Goal: Task Accomplishment & Management: Use online tool/utility

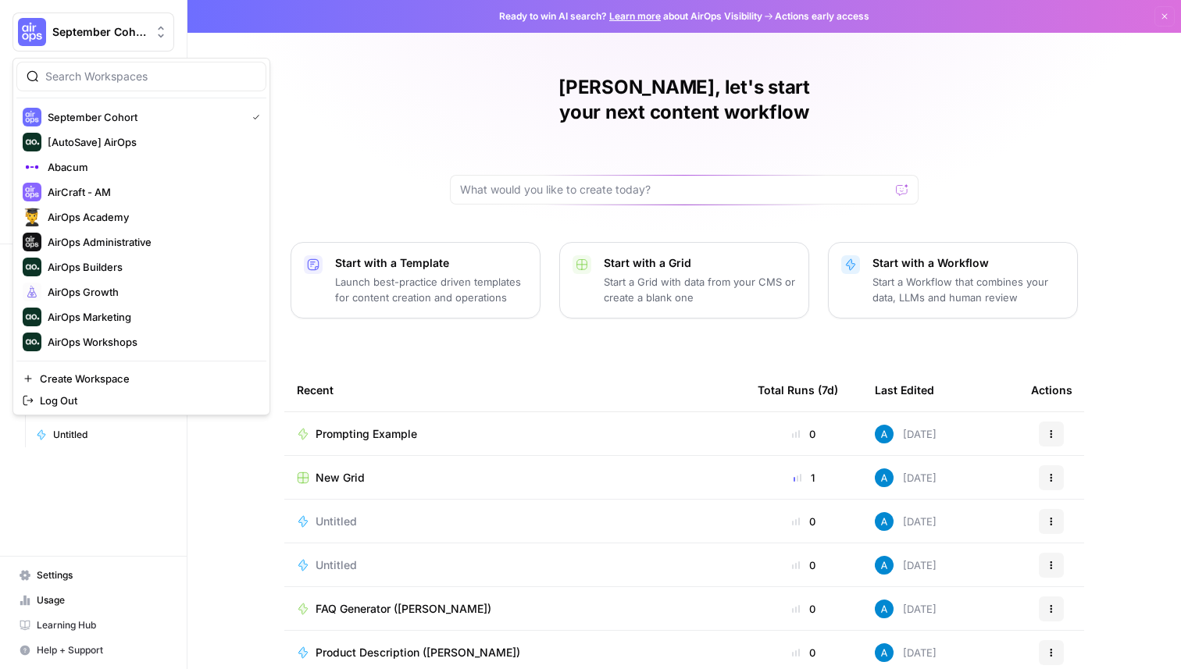
click at [131, 37] on span "September Cohort" at bounding box center [99, 32] width 94 height 16
type input "growth"
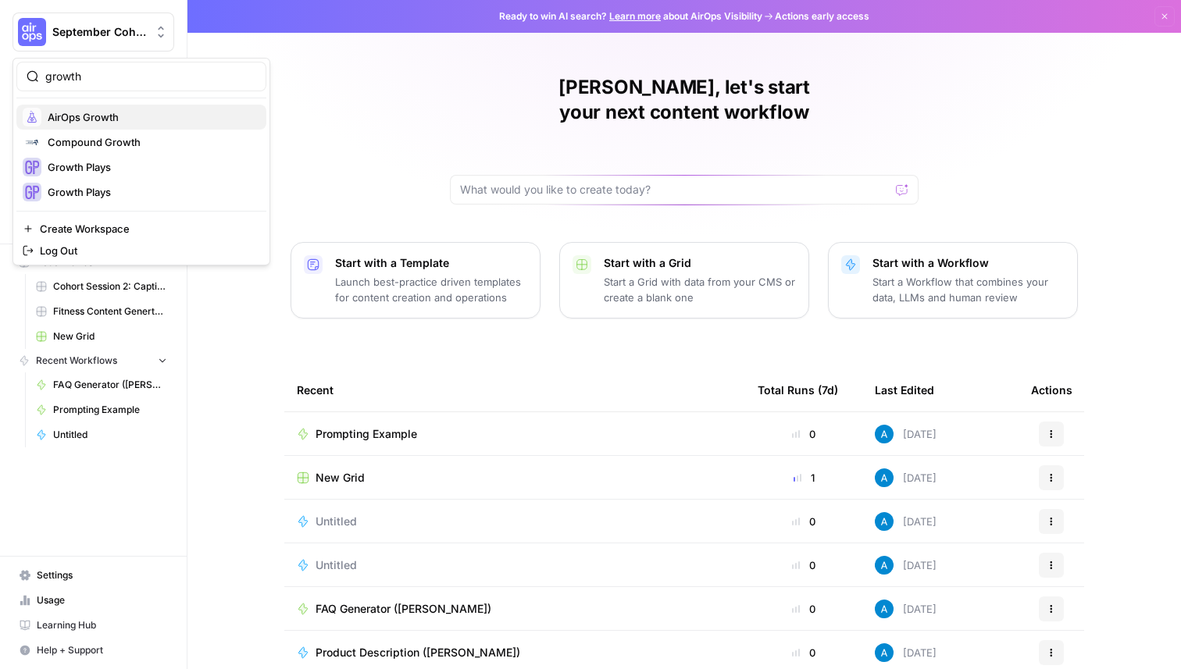
click at [102, 116] on span "AirOps Growth" at bounding box center [151, 117] width 206 height 16
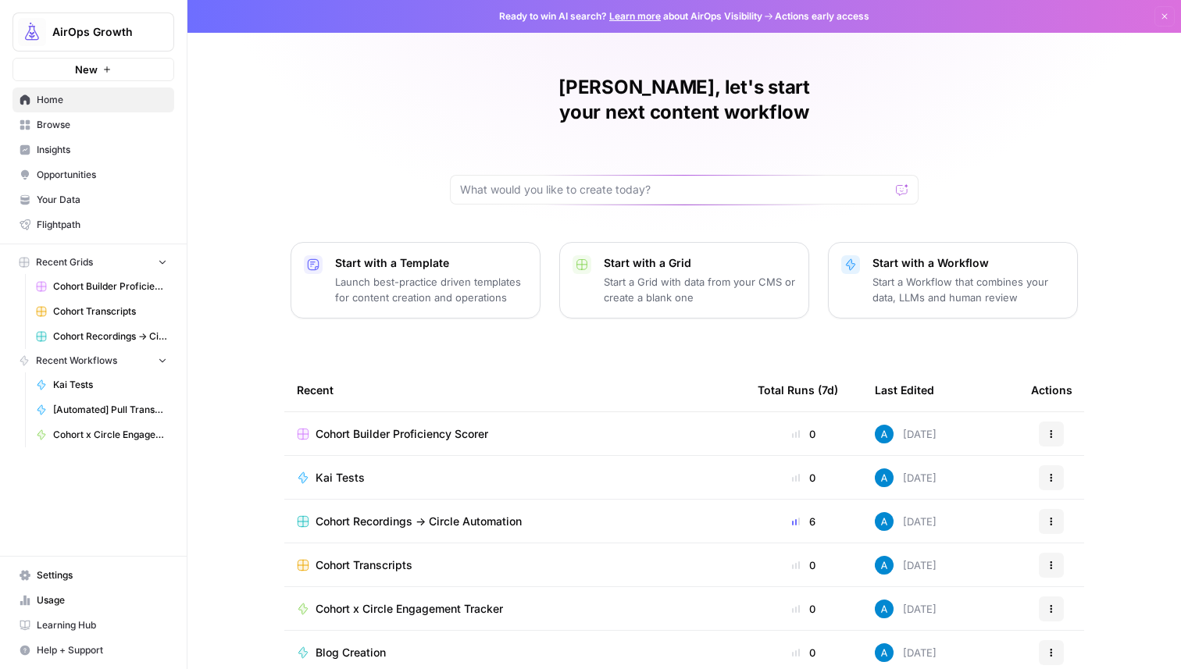
click at [383, 558] on span "Cohort Transcripts" at bounding box center [363, 566] width 97 height 16
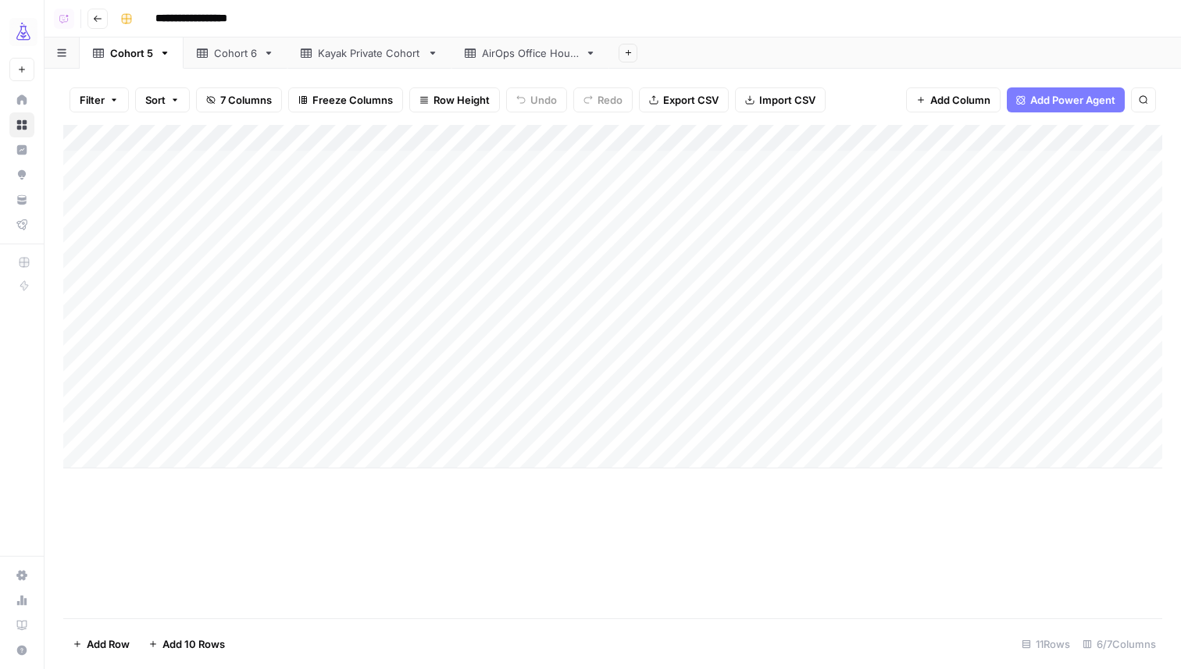
click at [387, 49] on div "Kayak Private Cohort" at bounding box center [369, 53] width 103 height 16
click at [206, 216] on div "Add Column" at bounding box center [612, 177] width 1099 height 105
click at [148, 218] on textarea "**********" at bounding box center [242, 217] width 250 height 22
type textarea "**********"
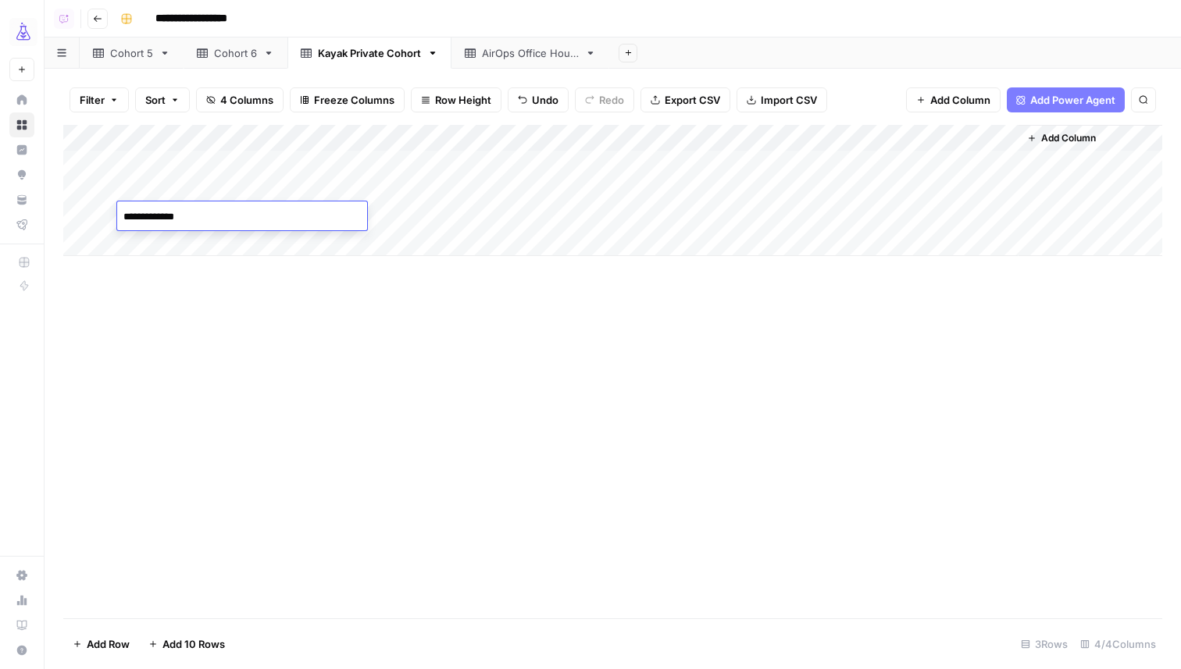
click at [428, 211] on div "Add Column" at bounding box center [612, 190] width 1099 height 131
type textarea "*"
type textarea "******"
click at [674, 212] on div "Add Column" at bounding box center [612, 190] width 1099 height 131
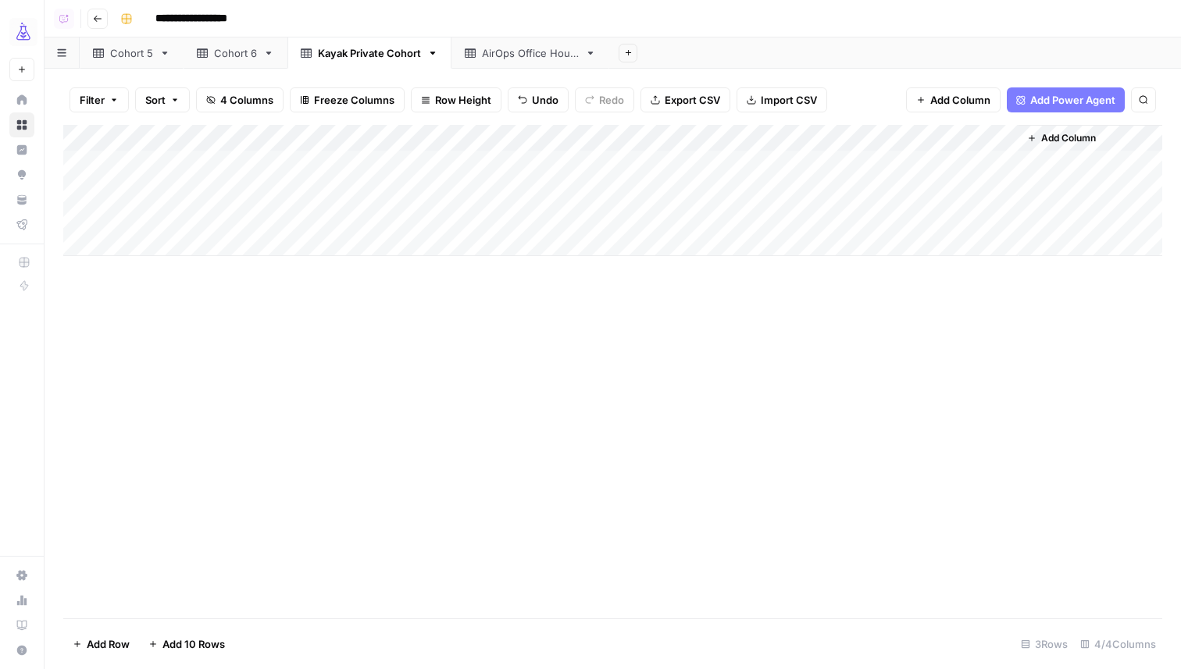
click at [674, 212] on div "Add Column" at bounding box center [612, 190] width 1099 height 131
type textarea "**********"
click at [907, 222] on div "Add Column" at bounding box center [612, 190] width 1099 height 131
type textarea "**********"
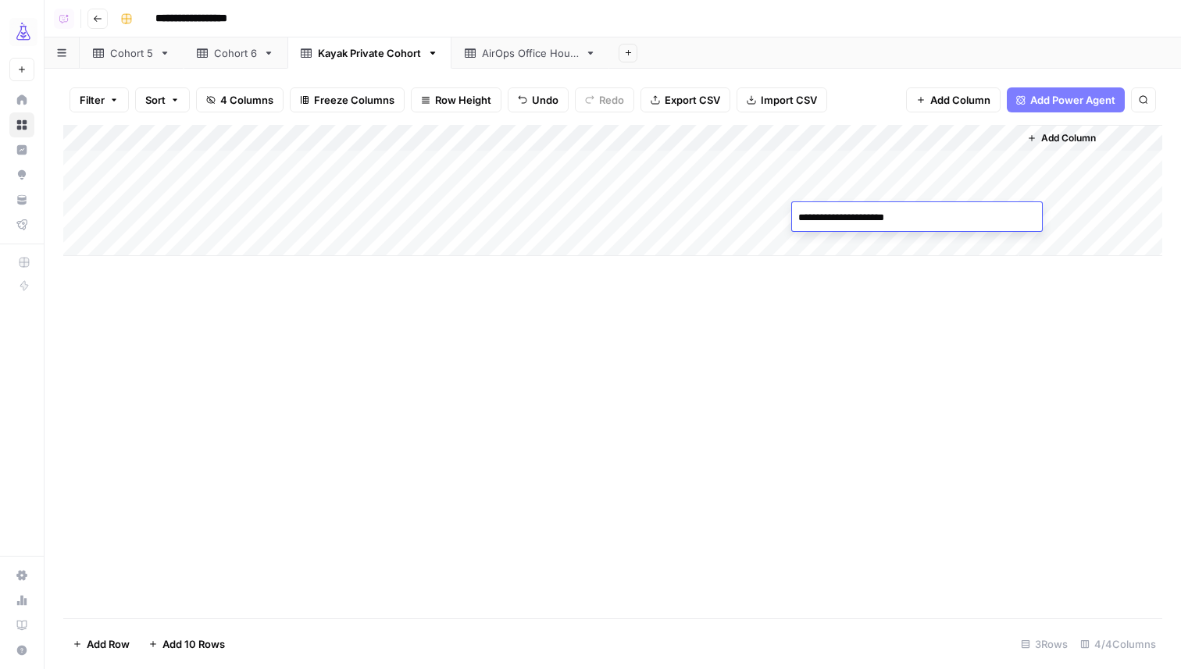
scroll to position [13867, 0]
click at [653, 404] on div "Add Column" at bounding box center [612, 371] width 1099 height 493
click at [249, 59] on div "Cohort 6" at bounding box center [235, 53] width 43 height 16
click at [935, 244] on div "Add Column" at bounding box center [612, 243] width 1099 height 237
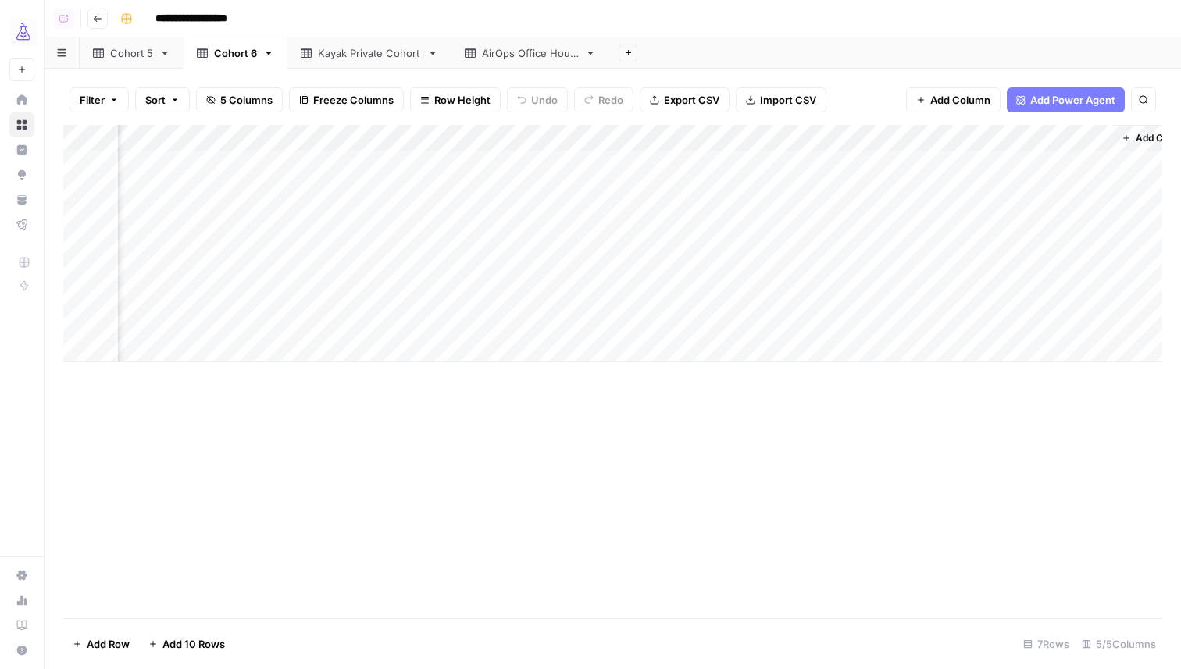
click at [935, 244] on div "Add Column" at bounding box center [612, 243] width 1099 height 237
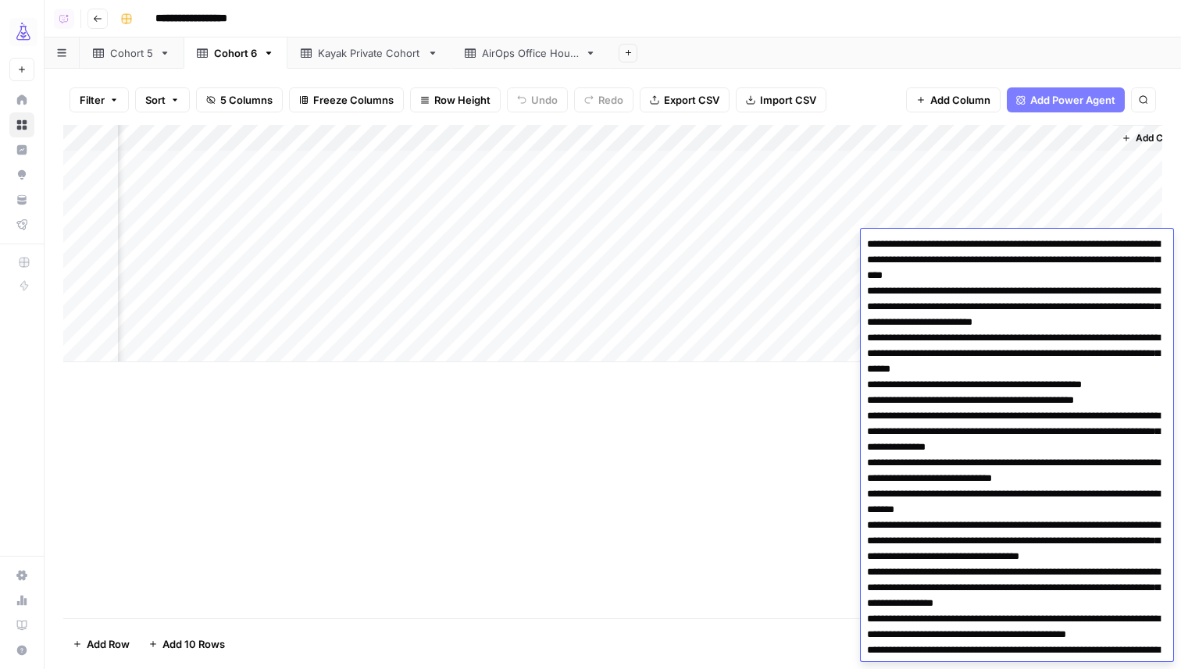
click at [587, 382] on div "Add Column" at bounding box center [612, 371] width 1099 height 493
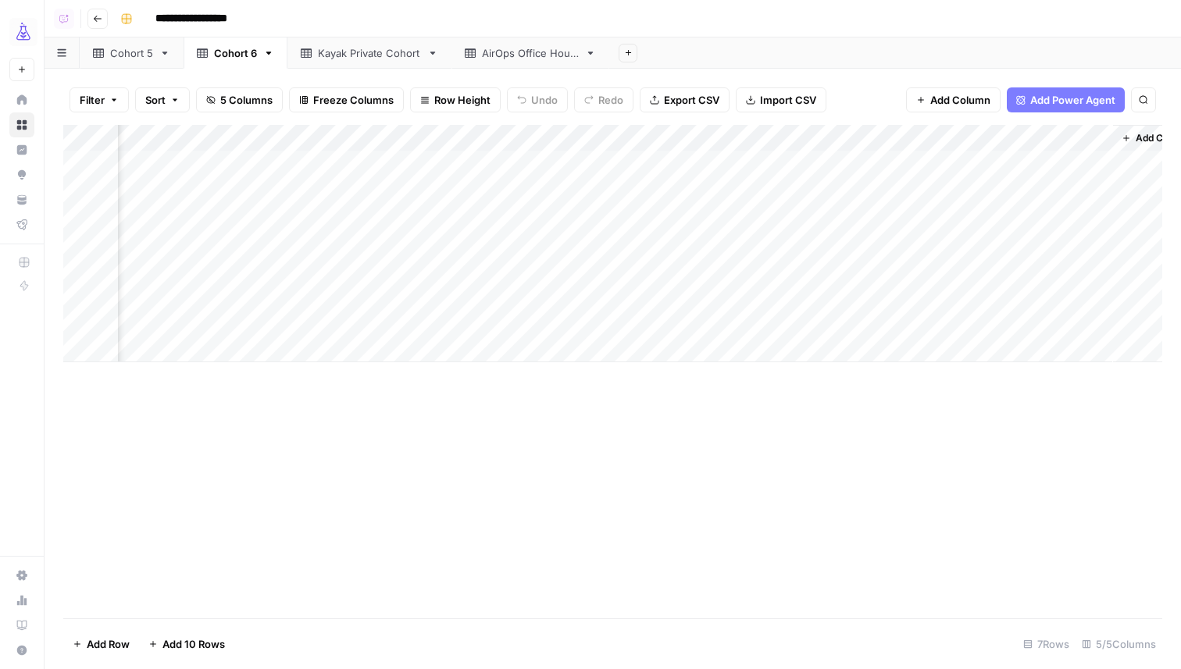
click at [959, 296] on div "Add Column" at bounding box center [612, 243] width 1099 height 237
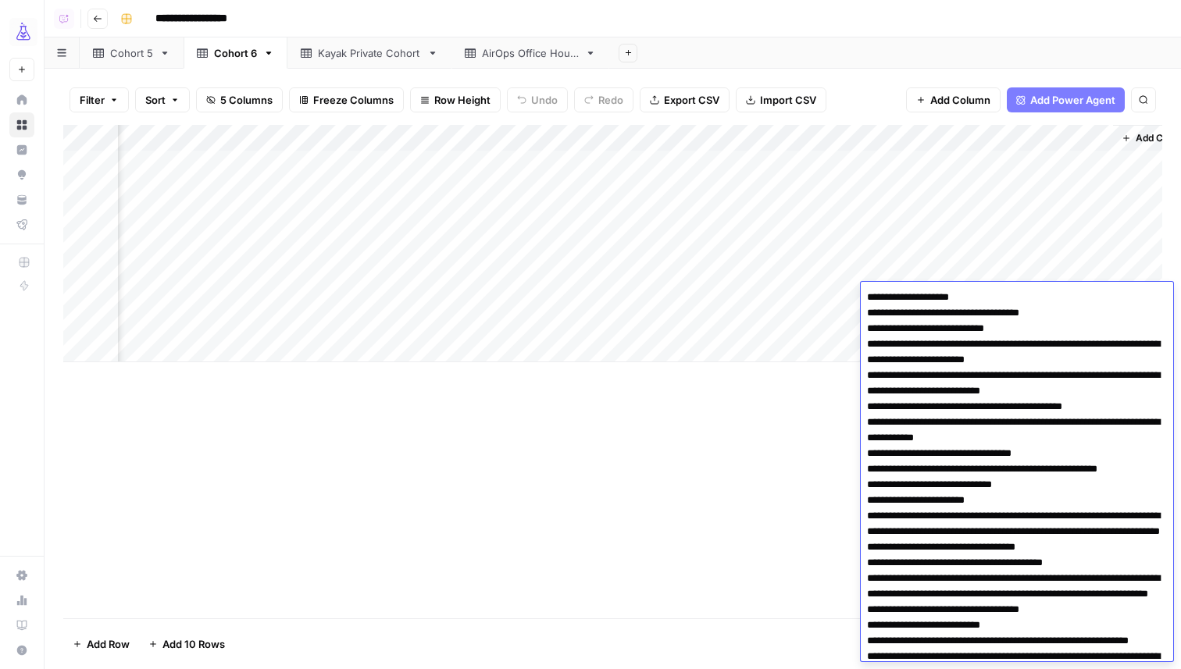
click at [604, 466] on div "Add Column" at bounding box center [612, 371] width 1099 height 493
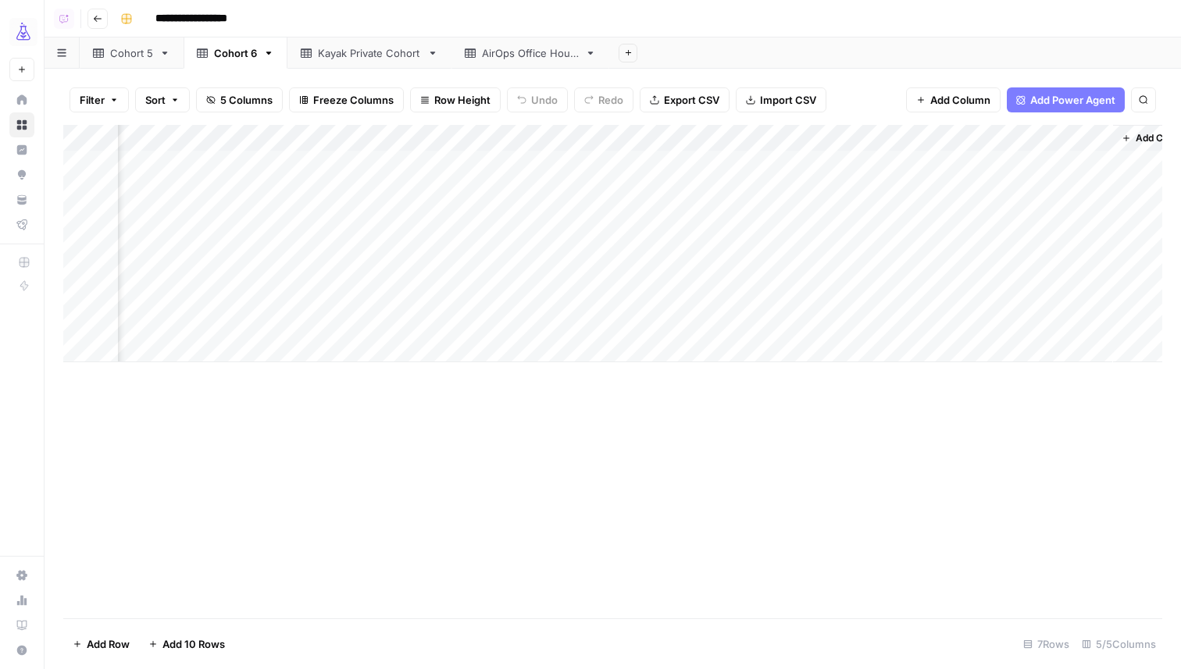
click at [715, 411] on div "Add Column" at bounding box center [612, 371] width 1099 height 493
click at [135, 47] on div "Cohort 5" at bounding box center [131, 53] width 43 height 16
click at [238, 48] on div "Cohort 6" at bounding box center [235, 53] width 43 height 16
click at [941, 212] on div "Add Column" at bounding box center [612, 243] width 1099 height 237
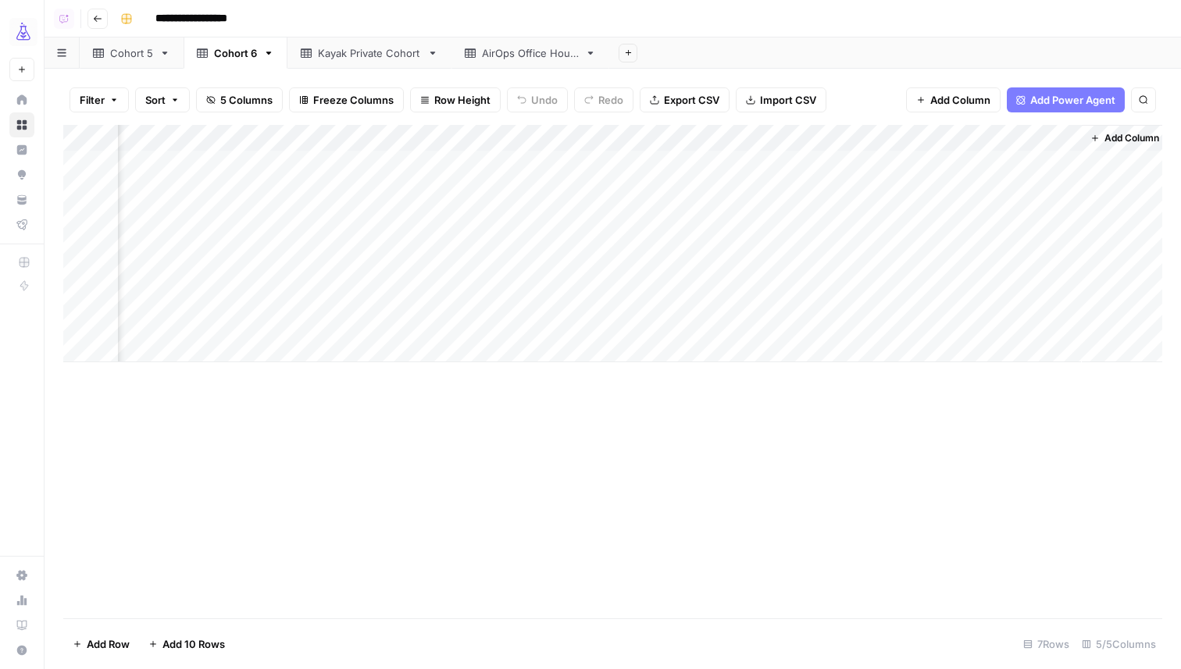
click at [941, 212] on div "Add Column" at bounding box center [612, 243] width 1099 height 237
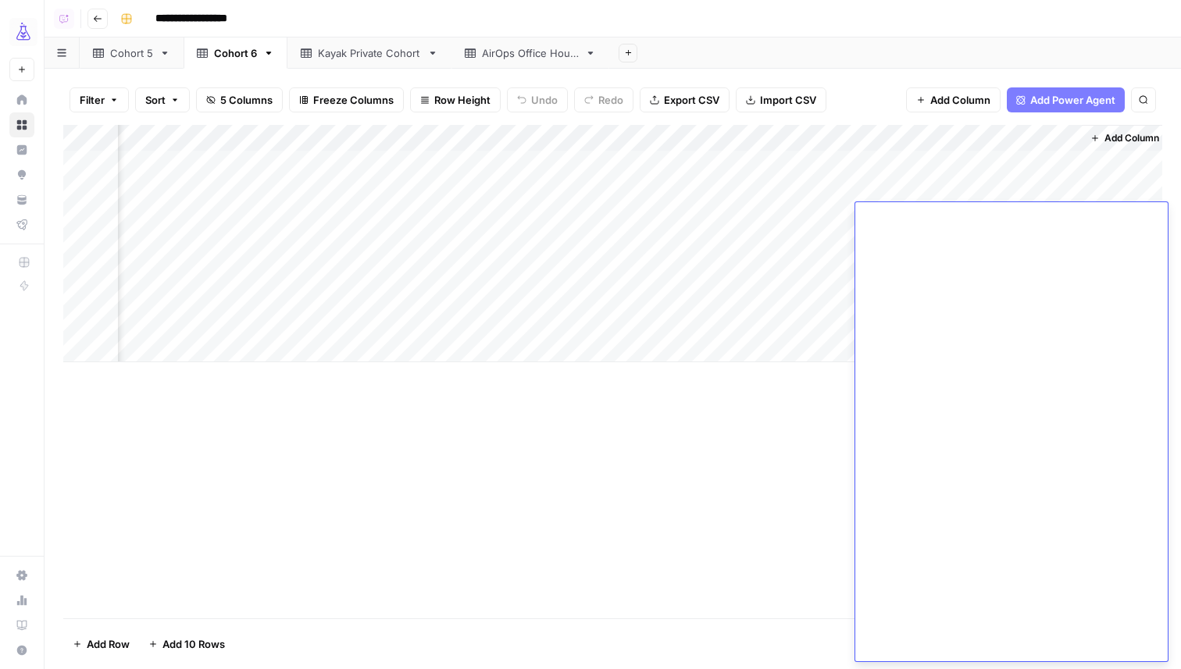
scroll to position [15399, 0]
click at [712, 483] on div "Add Column" at bounding box center [612, 371] width 1099 height 493
click at [958, 191] on div "Add Column" at bounding box center [612, 243] width 1099 height 237
click at [327, 440] on div "Add Column" at bounding box center [612, 371] width 1099 height 493
click at [913, 223] on div "Add Column" at bounding box center [612, 243] width 1099 height 237
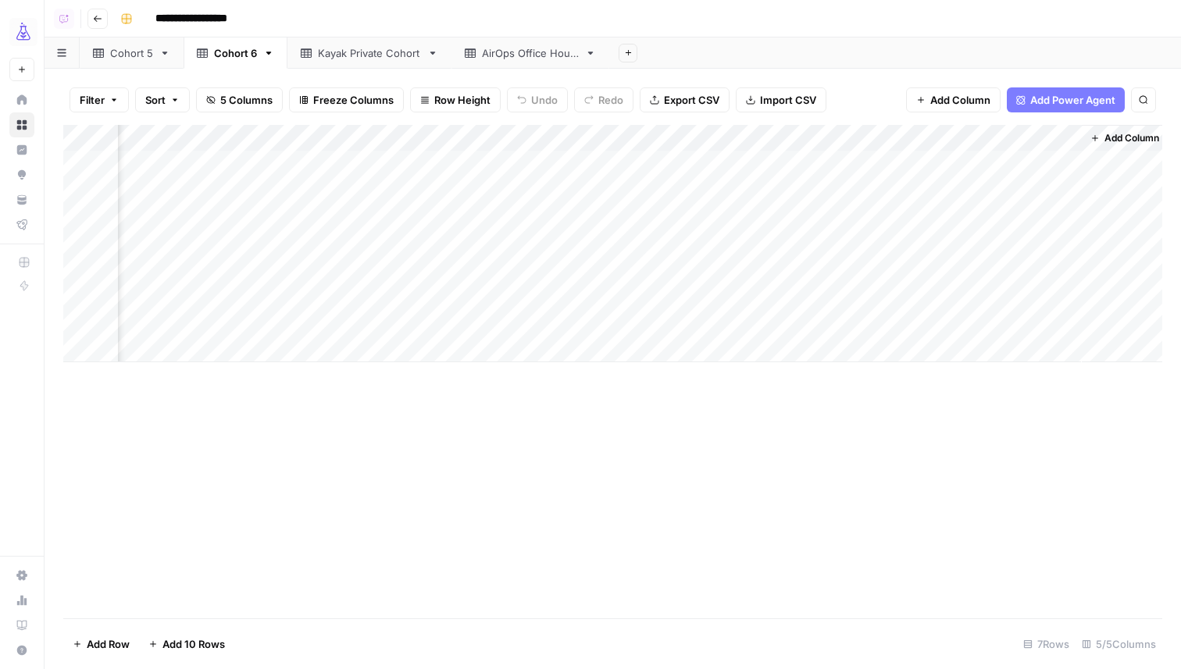
click at [913, 223] on div "Add Column" at bounding box center [612, 243] width 1099 height 237
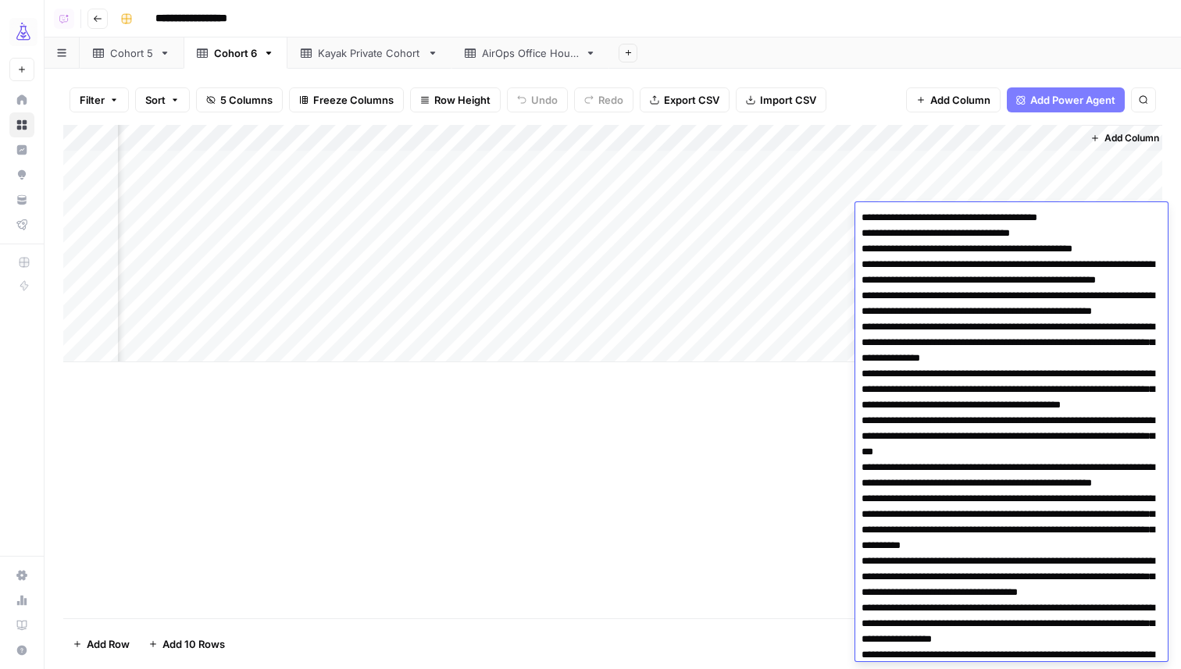
scroll to position [17480, 0]
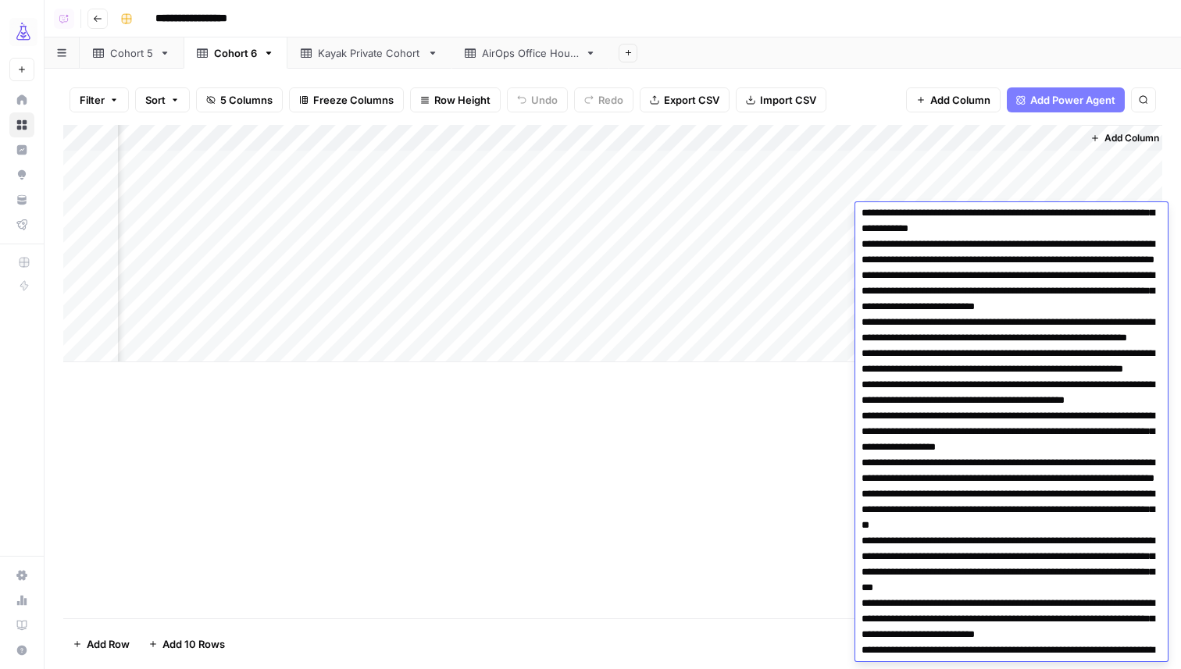
click at [566, 472] on div "Add Column" at bounding box center [612, 371] width 1099 height 493
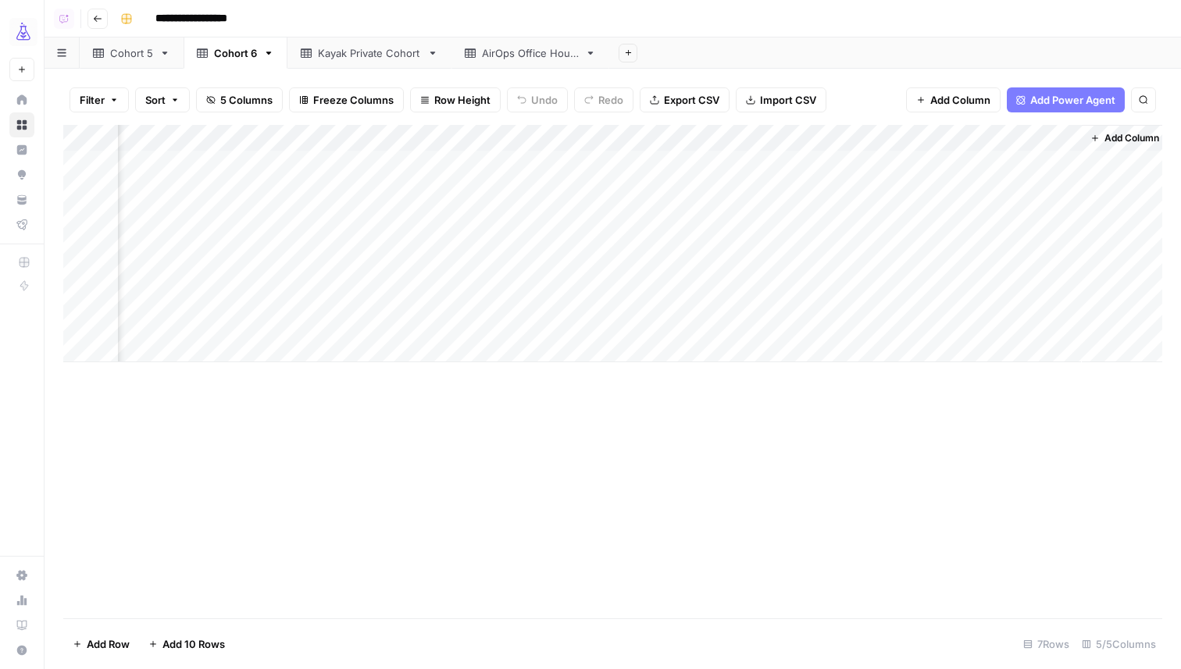
click at [509, 51] on div "AirOps Office Hours" at bounding box center [530, 53] width 97 height 16
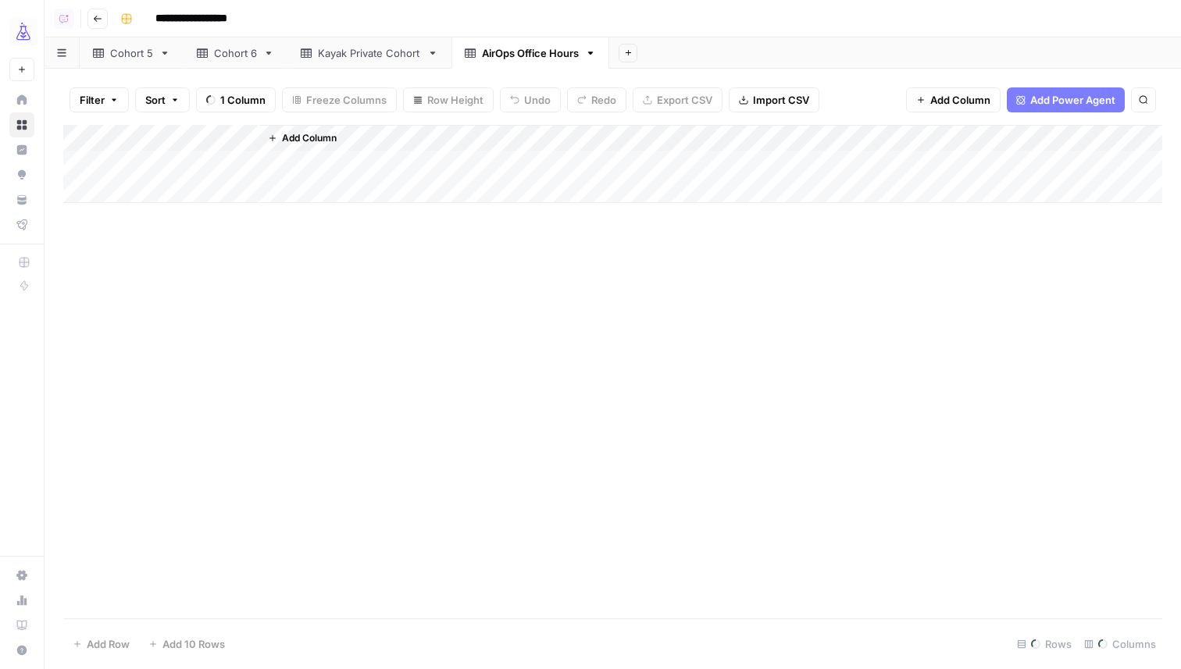
click at [374, 50] on div "Kayak Private Cohort" at bounding box center [369, 53] width 103 height 16
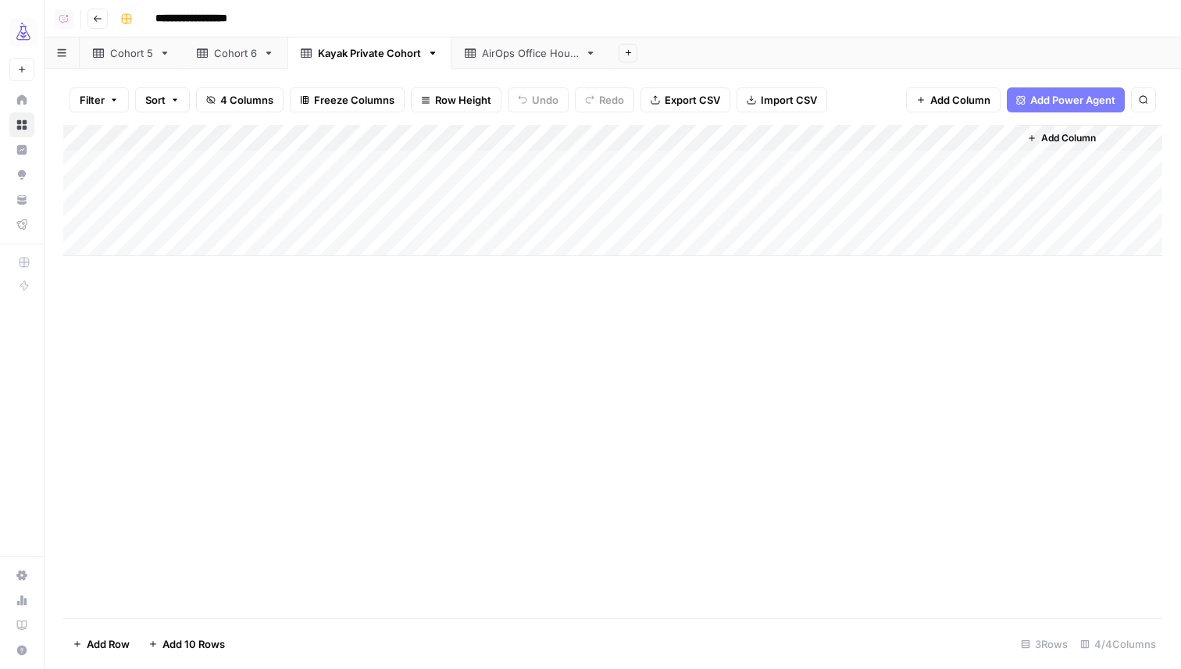
click at [421, 390] on div "Add Column" at bounding box center [612, 371] width 1099 height 493
